Goal: Transaction & Acquisition: Purchase product/service

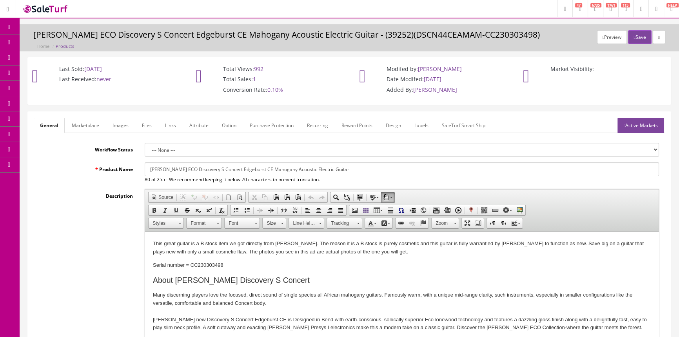
click at [75, 73] on span "POS Console" at bounding box center [61, 72] width 28 height 7
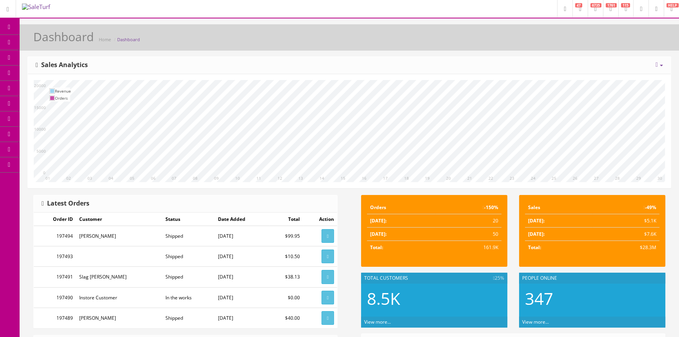
click at [62, 40] on span "Products" at bounding box center [56, 42] width 19 height 7
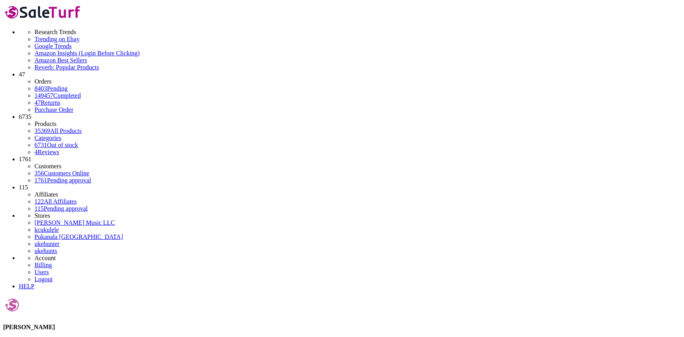
type input "c7000"
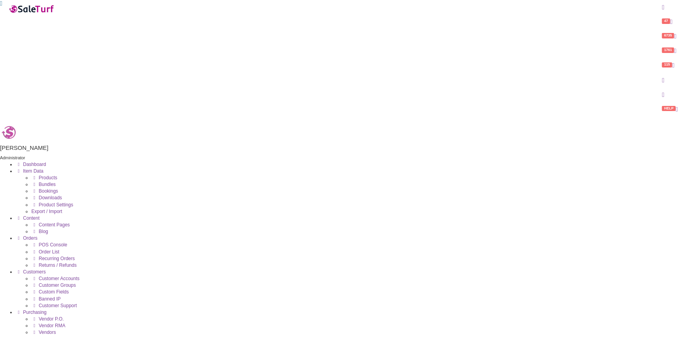
checkbox input "false"
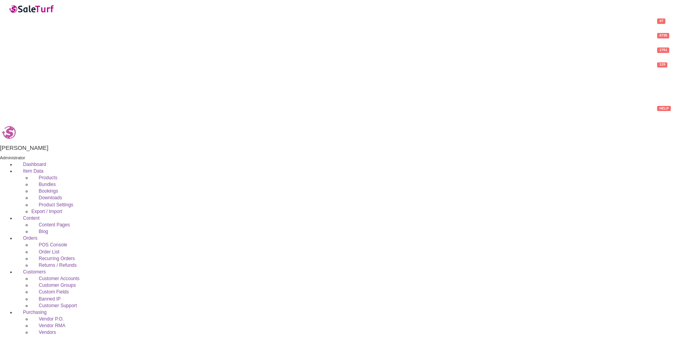
type input "7000"
click at [58, 242] on span "POS Console" at bounding box center [53, 244] width 29 height 5
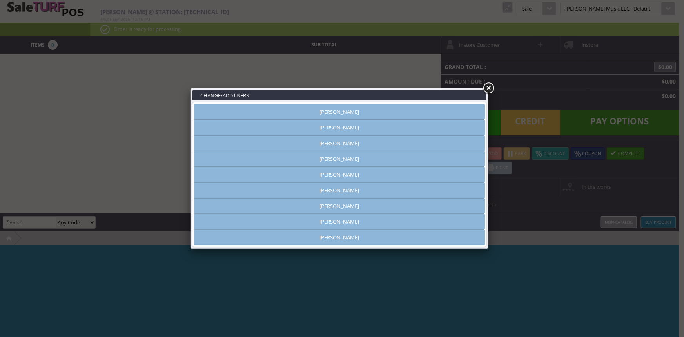
type input "amber helgren"
click at [306, 109] on link "[PERSON_NAME]" at bounding box center [339, 112] width 291 height 16
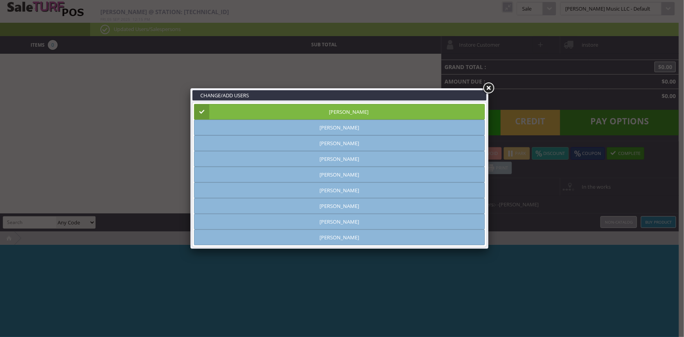
click at [489, 89] on link at bounding box center [489, 88] width 14 height 14
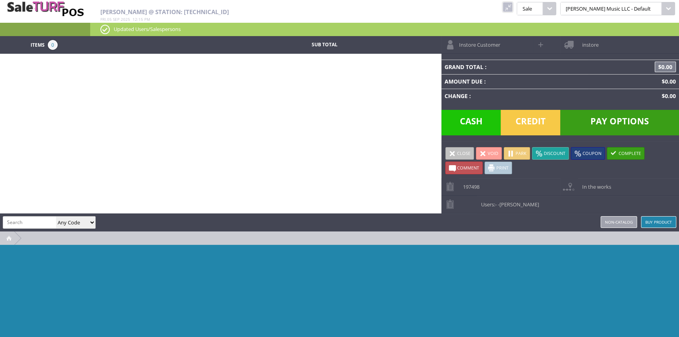
paste input "PX-770BK"
type input "PX-770BK"
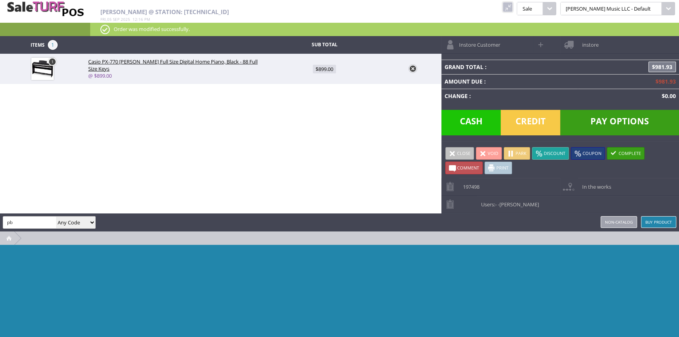
type input "p"
type input "bp-300"
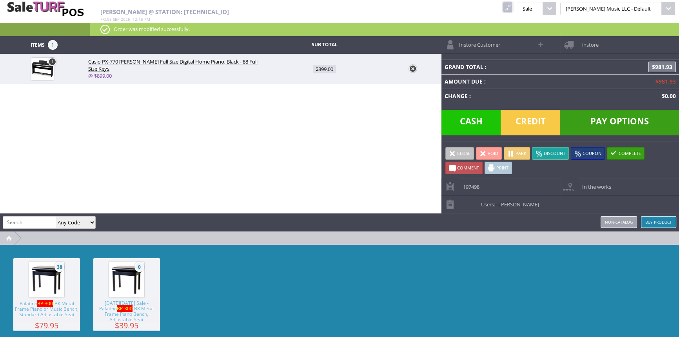
click at [60, 291] on img at bounding box center [47, 280] width 30 height 30
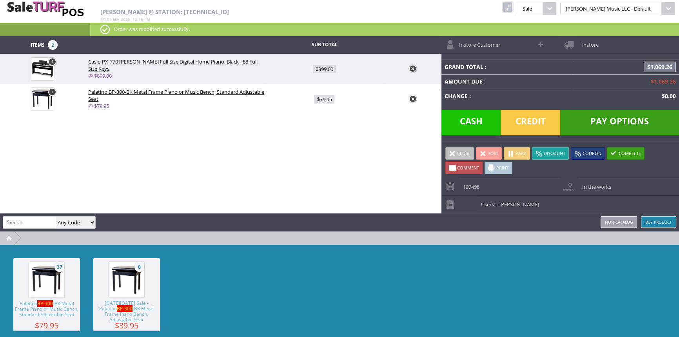
click at [327, 99] on span "$79.95" at bounding box center [324, 99] width 20 height 9
type input "79.95"
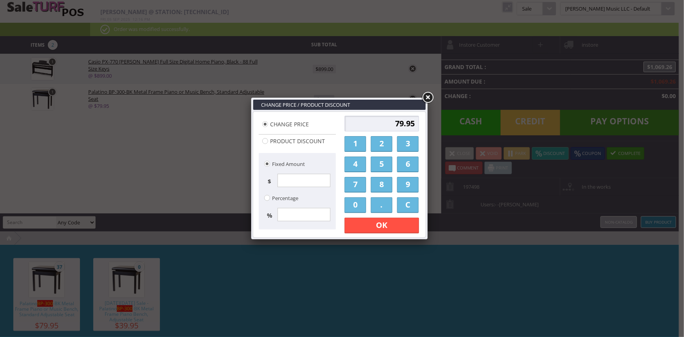
click at [373, 125] on input "79.95" at bounding box center [382, 124] width 75 height 16
type input "5"
type input "0"
click at [376, 225] on link "OK" at bounding box center [382, 226] width 75 height 16
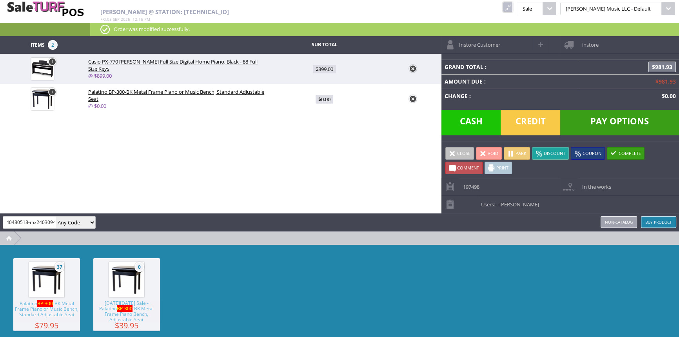
scroll to position [0, 9]
type input "0140480518-mx24030947"
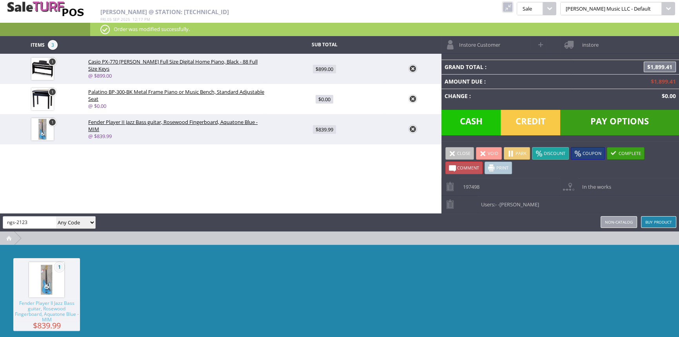
type input "ngs-2123"
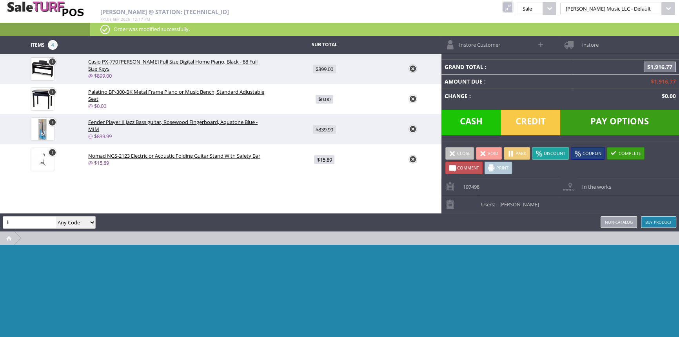
type input "l"
type input "718088293916"
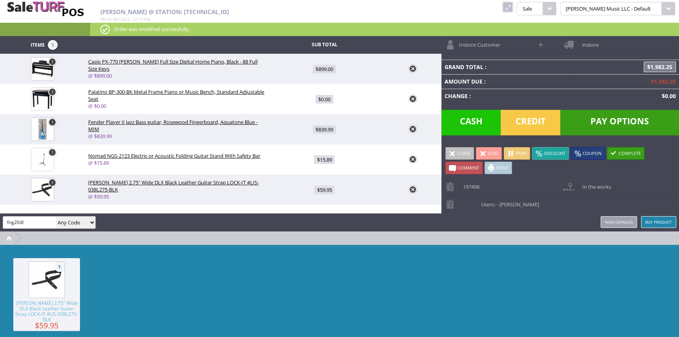
type input "fng20dl"
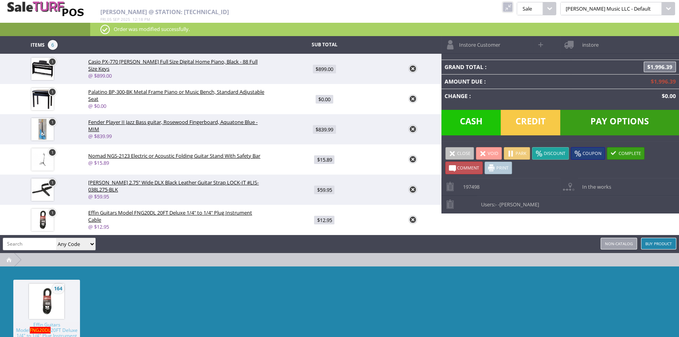
click at [322, 131] on span "$839.99" at bounding box center [324, 129] width 23 height 9
type input "839.99"
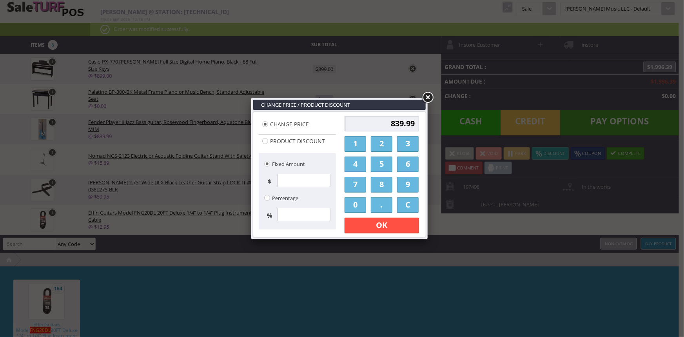
click at [264, 141] on input "Product Discount" at bounding box center [265, 141] width 6 height 6
radio input "true"
type input "0.00"
click at [268, 198] on input "Percentage" at bounding box center [267, 198] width 6 height 6
radio input "true"
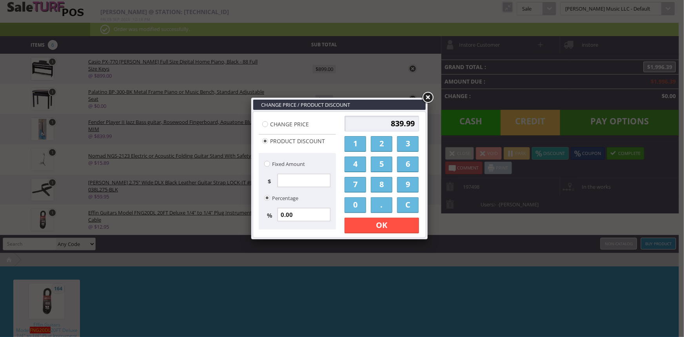
click at [306, 219] on input "0.00" at bounding box center [304, 214] width 53 height 13
type input "0"
type input "0.00"
type input "1"
type input "8.40"
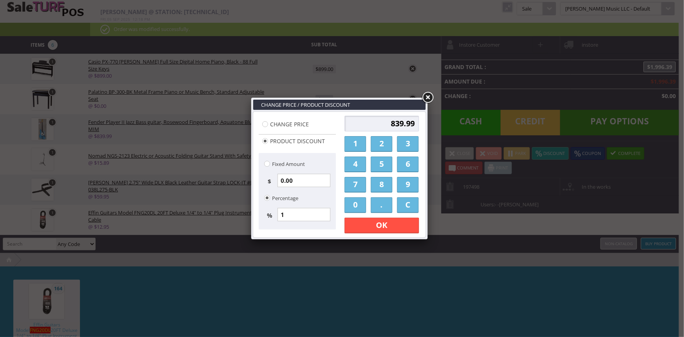
type input "831.59"
type input "10"
type input "84.00"
type input "755.99"
type input "10"
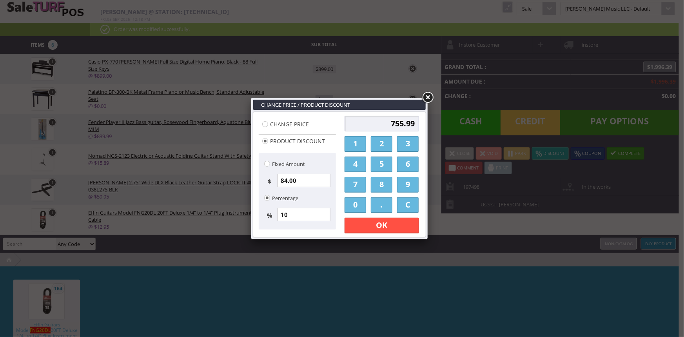
click at [370, 225] on link "OK" at bounding box center [382, 226] width 75 height 16
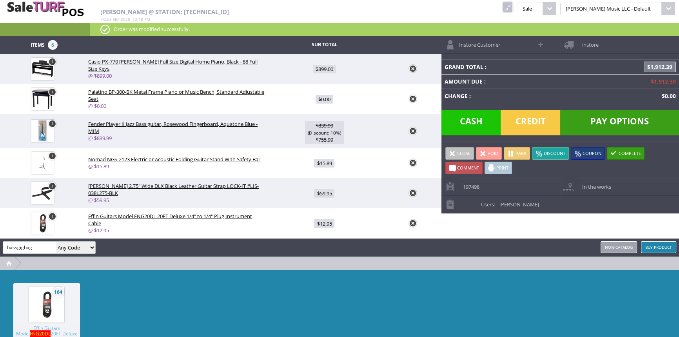
type input "bassgigbag"
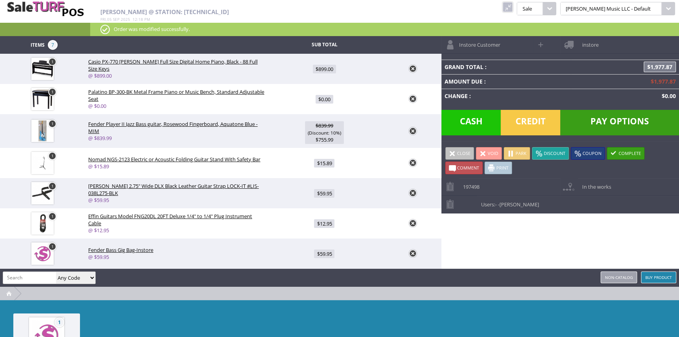
click at [323, 254] on span "$59.95" at bounding box center [324, 253] width 20 height 9
radio input "true"
type input "59.95"
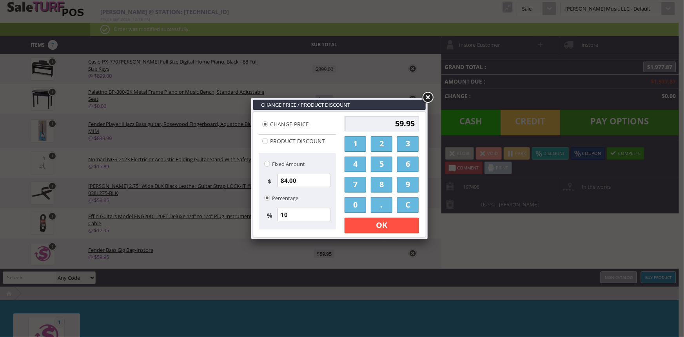
click at [386, 122] on input "59.95" at bounding box center [382, 124] width 75 height 16
type input "39.95"
click at [408, 222] on link "OK" at bounding box center [382, 226] width 75 height 16
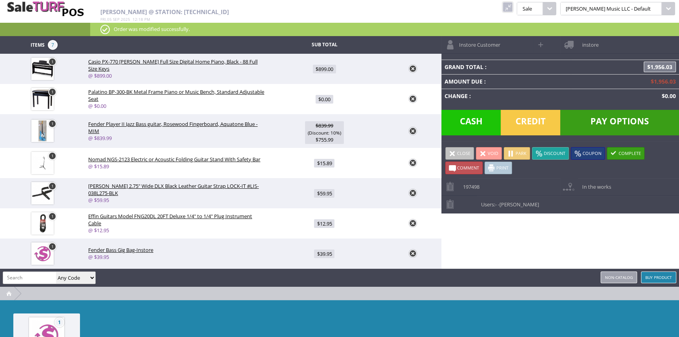
click at [322, 194] on span "$59.95" at bounding box center [324, 193] width 20 height 9
type input "59.95"
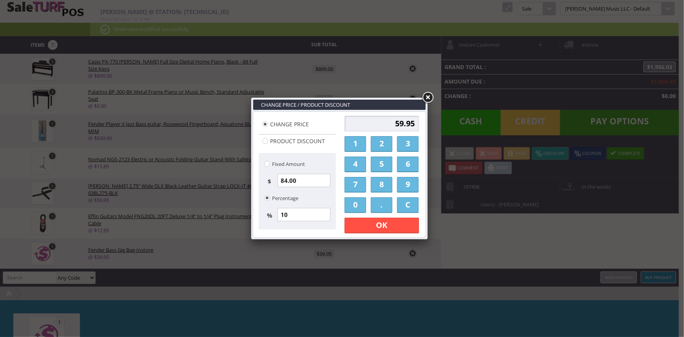
click at [399, 123] on input "59.95" at bounding box center [382, 124] width 75 height 16
type input "54.95"
click at [387, 228] on link "OK" at bounding box center [382, 226] width 75 height 16
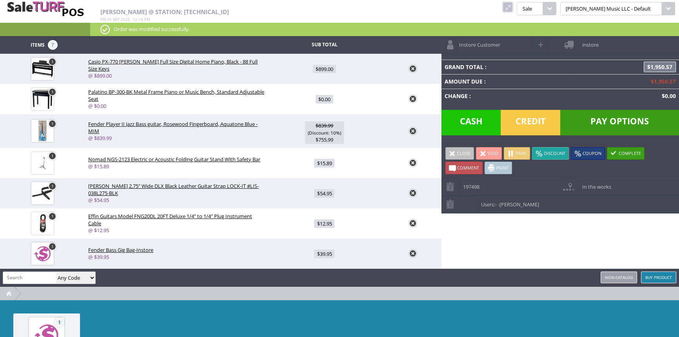
click at [322, 165] on span "$15.89" at bounding box center [324, 163] width 20 height 9
type input "15.89"
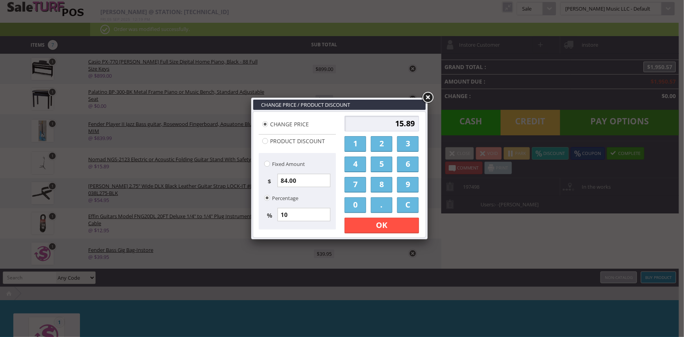
click at [404, 123] on input "15.89" at bounding box center [382, 124] width 75 height 16
type input "12.89"
click at [402, 228] on link "OK" at bounding box center [382, 226] width 75 height 16
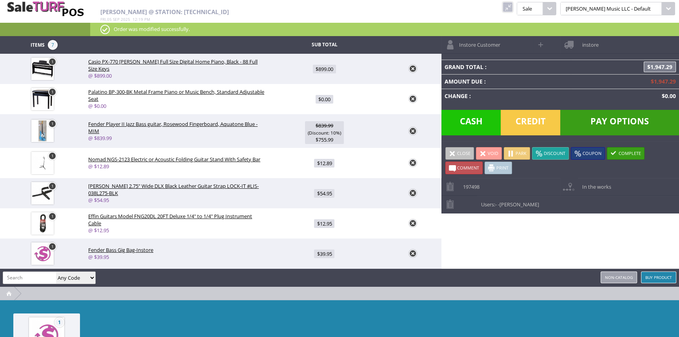
click at [541, 43] on span at bounding box center [541, 44] width 9 height 9
select select "6"
select select "1"
select select "6"
select select "1"
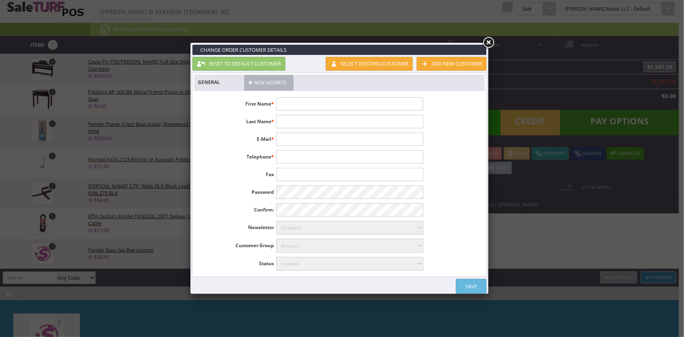
click at [284, 101] on input "text" at bounding box center [349, 103] width 147 height 13
type input "Joshua"
type input "Lawson"
click at [473, 285] on link "Save" at bounding box center [471, 286] width 31 height 15
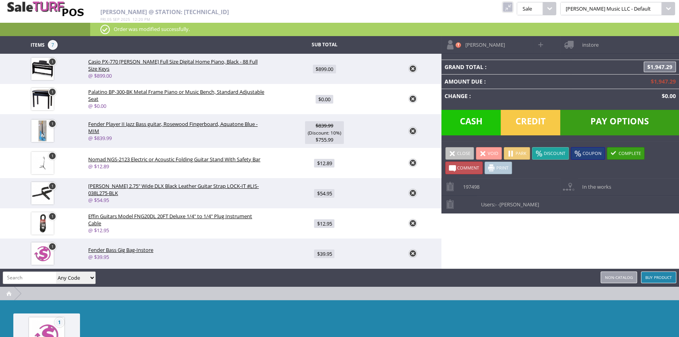
click at [537, 120] on span "Credit" at bounding box center [531, 122] width 60 height 25
